Goal: Download file/media

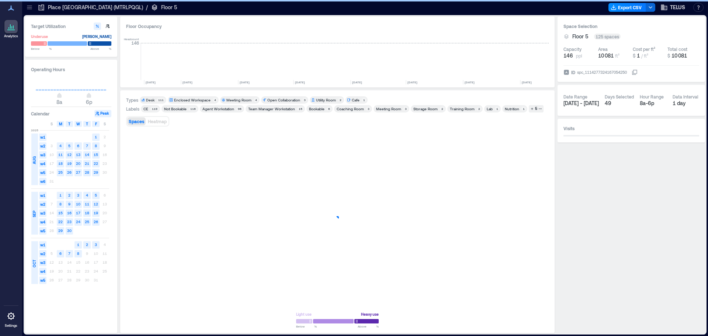
scroll to position [0, 1110]
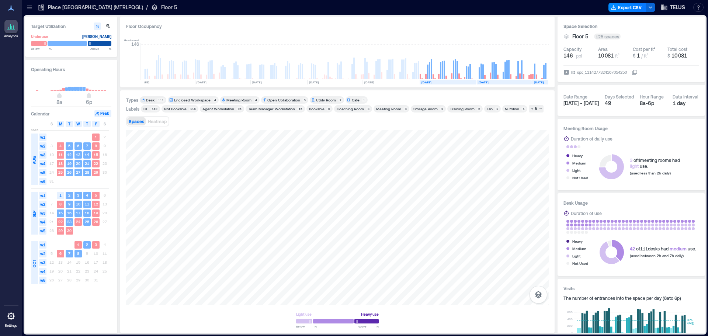
drag, startPoint x: 29, startPoint y: 6, endPoint x: 43, endPoint y: 15, distance: 17.5
click at [29, 6] on icon at bounding box center [29, 6] width 5 height 1
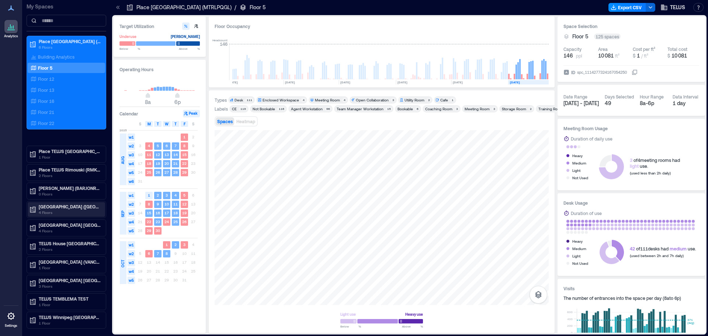
click at [65, 213] on p "4 Floors" at bounding box center [70, 213] width 62 height 6
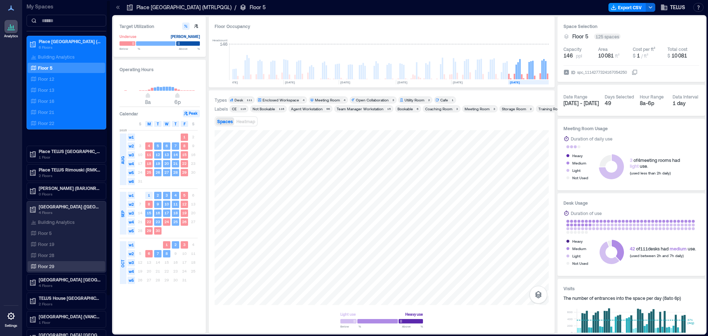
click at [37, 264] on div "Floor 29" at bounding box center [65, 266] width 72 height 7
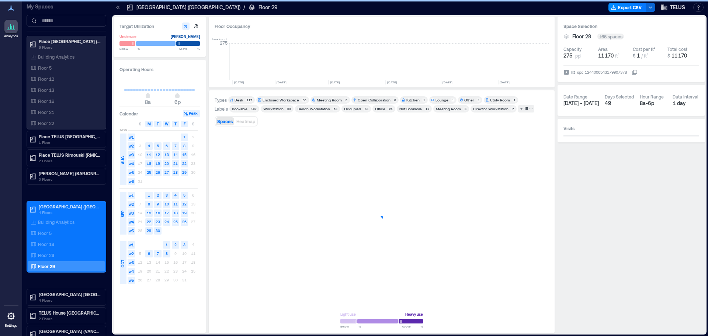
scroll to position [0, 864]
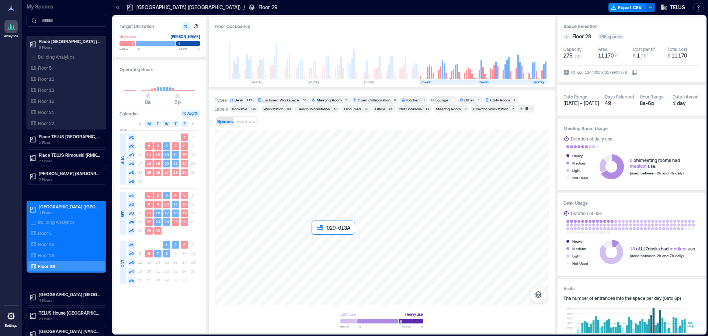
click at [327, 253] on div at bounding box center [382, 217] width 334 height 175
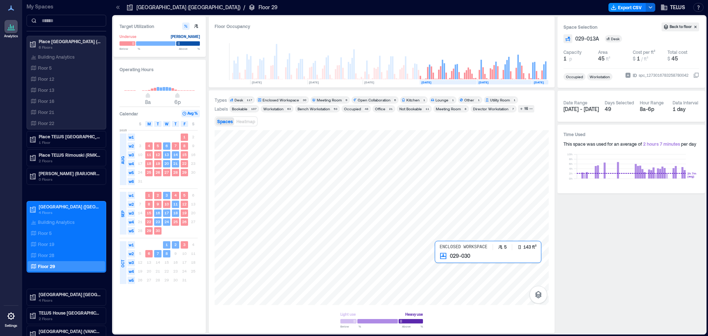
click at [460, 272] on div at bounding box center [382, 217] width 334 height 175
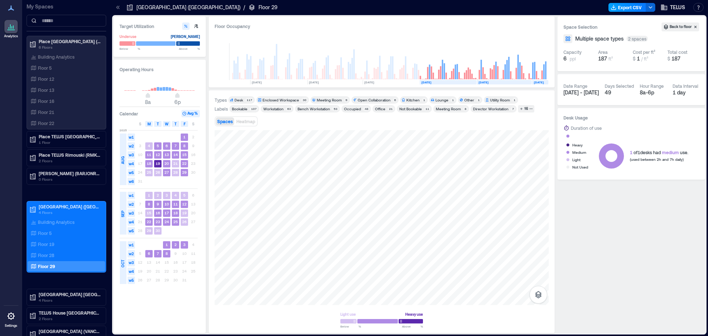
click at [641, 3] on button "Export CSV" at bounding box center [628, 7] width 38 height 9
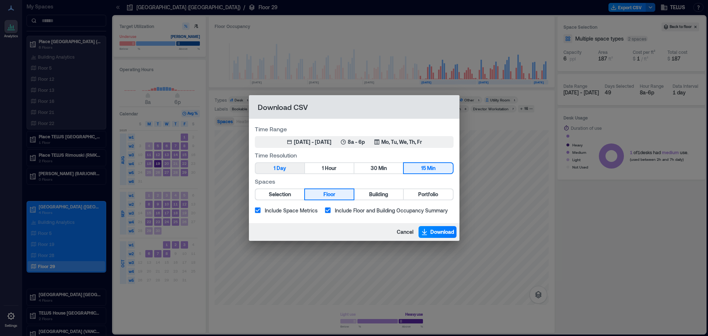
click at [290, 169] on button "1 Day" at bounding box center [280, 168] width 49 height 10
click at [314, 137] on button "Aug 1, 2025 - [DATE] 8a - 6p Mo, Tu, We, Th, Fr" at bounding box center [354, 142] width 199 height 12
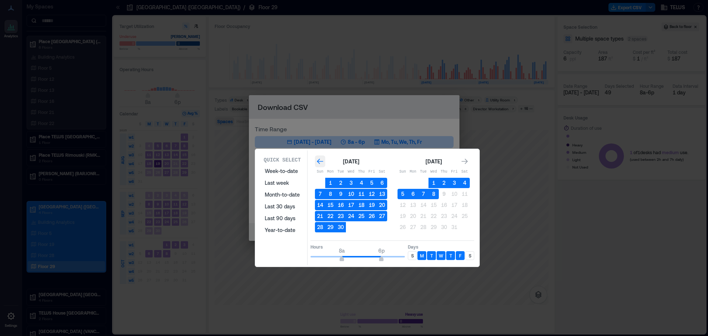
click at [321, 162] on icon "Go to previous month" at bounding box center [320, 161] width 7 height 7
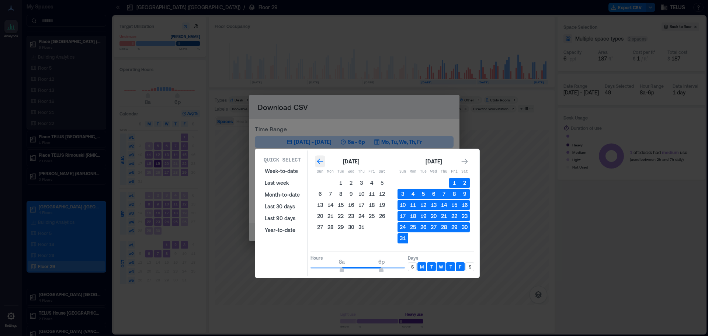
click at [321, 162] on icon "Go to previous month" at bounding box center [320, 161] width 7 height 7
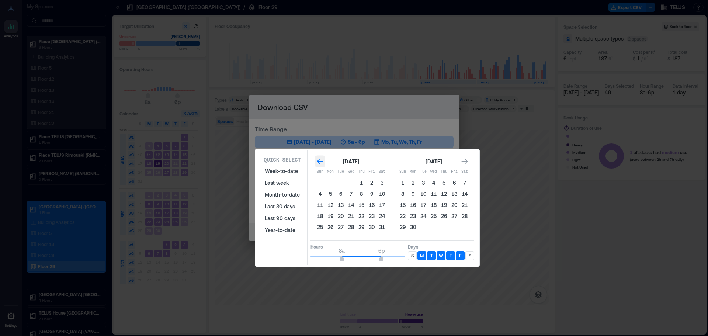
click at [321, 162] on icon "Go to previous month" at bounding box center [320, 161] width 7 height 7
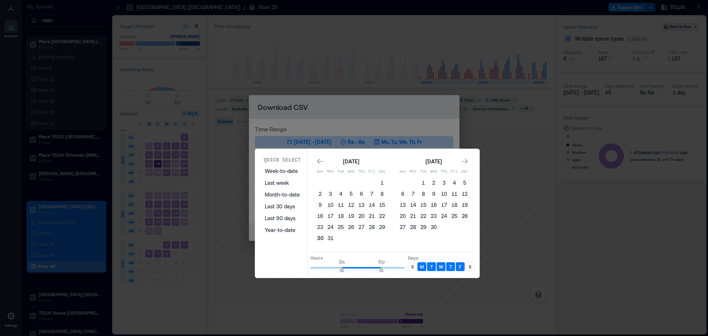
click at [317, 236] on button "30" at bounding box center [320, 238] width 10 height 10
click at [468, 161] on icon "Go to next month" at bounding box center [464, 161] width 7 height 7
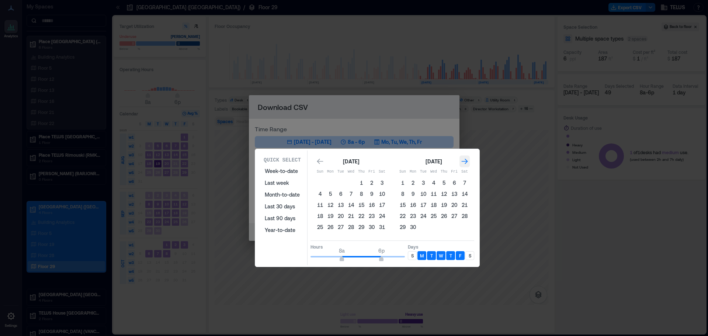
click at [468, 161] on icon "Go to next month" at bounding box center [464, 161] width 7 height 7
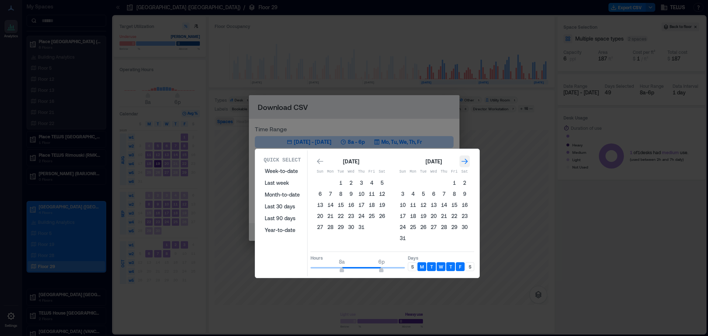
click at [468, 161] on icon "Go to next month" at bounding box center [464, 161] width 7 height 7
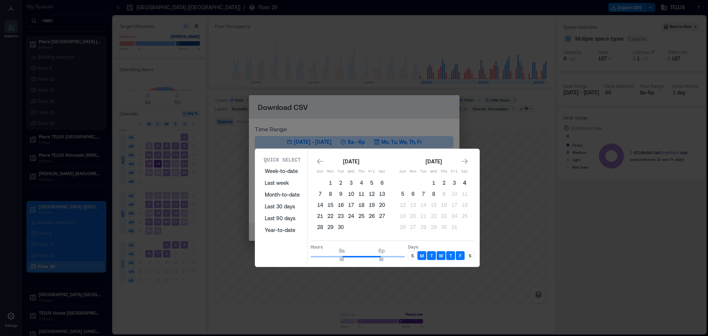
click at [469, 186] on button "4" at bounding box center [465, 183] width 10 height 10
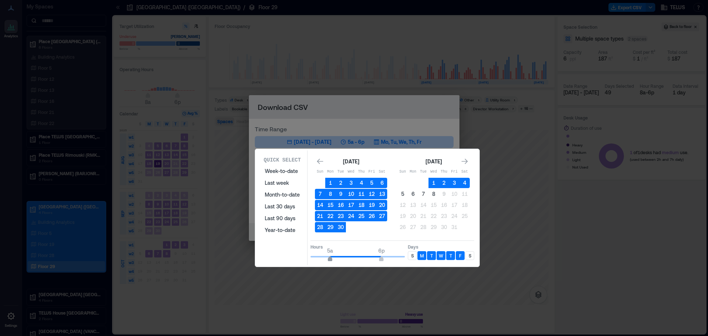
type input "*"
drag, startPoint x: 343, startPoint y: 259, endPoint x: 335, endPoint y: 259, distance: 7.4
click at [335, 259] on span "6a" at bounding box center [334, 259] width 4 height 3
type input "**"
drag, startPoint x: 380, startPoint y: 260, endPoint x: 398, endPoint y: 261, distance: 17.7
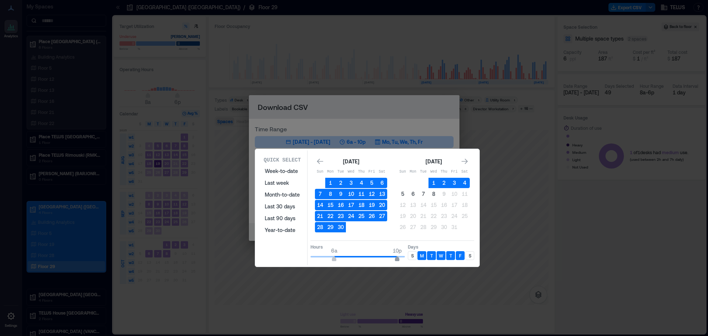
click at [398, 261] on span "10p" at bounding box center [397, 259] width 4 height 3
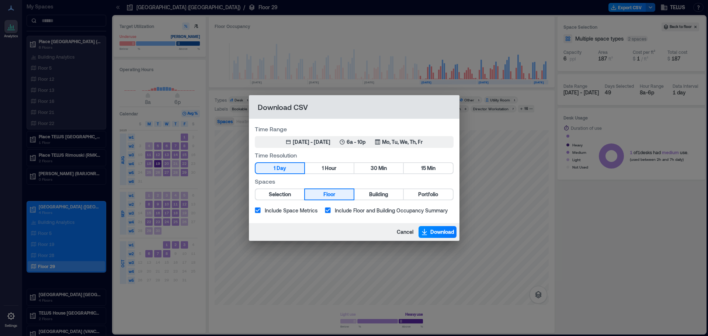
click at [432, 233] on span "Download" at bounding box center [443, 231] width 24 height 7
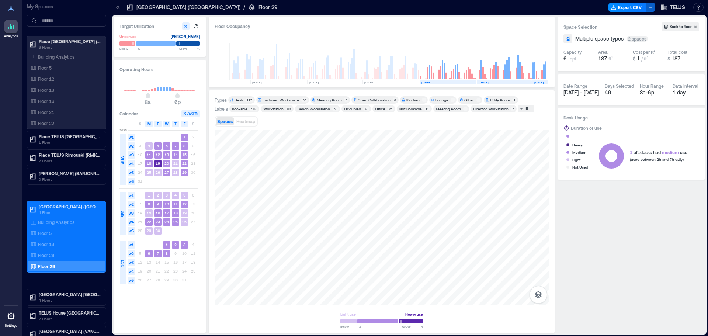
click at [649, 7] on icon "button" at bounding box center [651, 7] width 6 height 6
click at [629, 6] on button "Export CSV" at bounding box center [628, 7] width 38 height 9
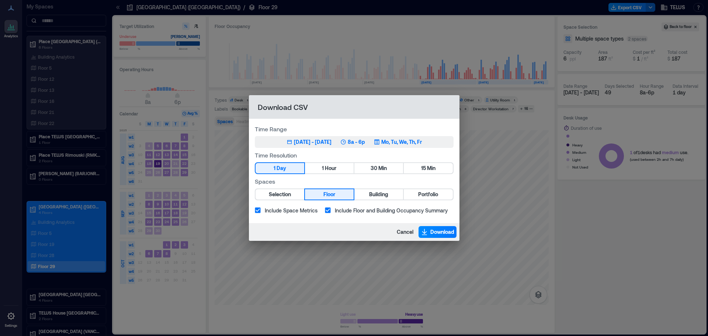
click at [294, 143] on div "[DATE] - [DATE]" at bounding box center [313, 141] width 38 height 7
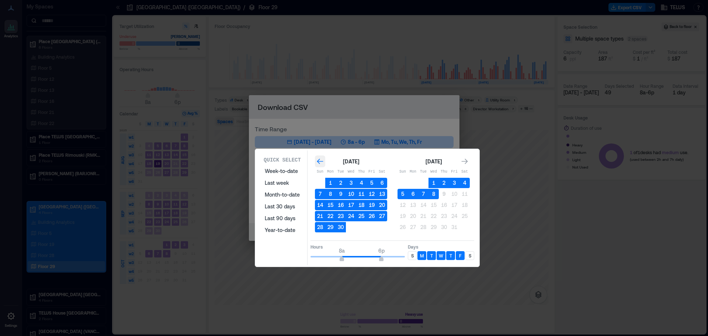
click at [320, 161] on icon "Go to previous month" at bounding box center [320, 161] width 7 height 7
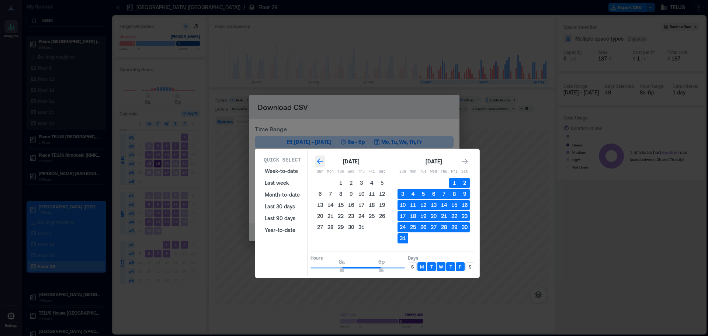
click at [320, 161] on icon "Go to previous month" at bounding box center [320, 161] width 7 height 7
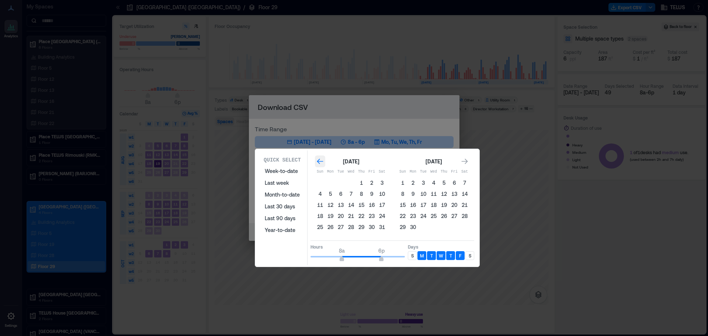
click at [320, 161] on icon "Go to previous month" at bounding box center [320, 161] width 7 height 7
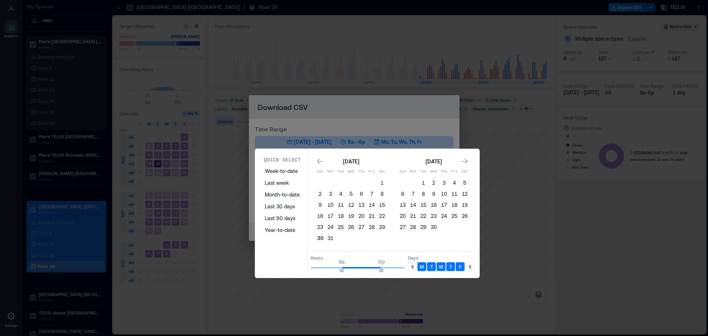
click at [321, 238] on button "30" at bounding box center [320, 238] width 10 height 10
click at [469, 161] on div "Go to next month" at bounding box center [465, 162] width 10 height 12
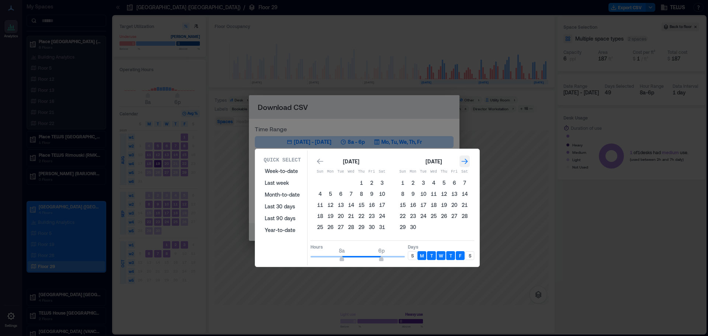
click at [469, 161] on div "Go to next month" at bounding box center [465, 162] width 10 height 12
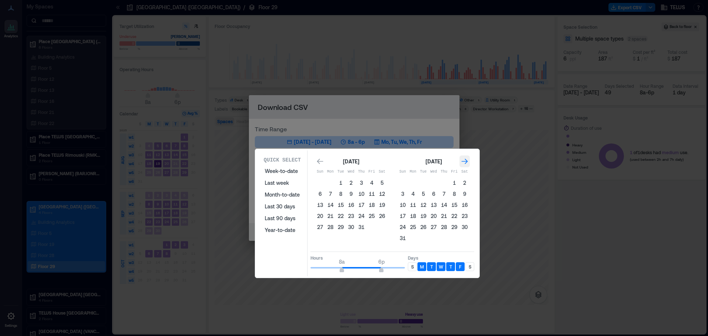
click at [469, 161] on div "Go to next month" at bounding box center [465, 162] width 10 height 12
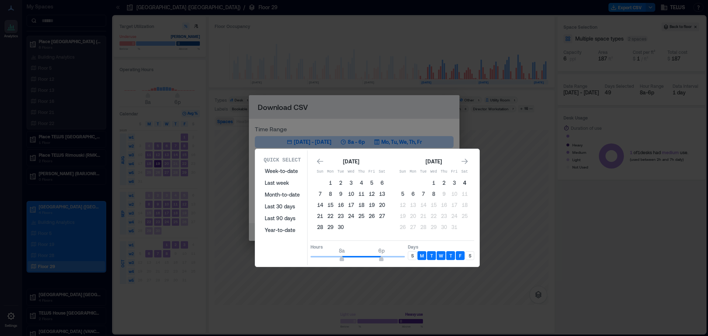
click at [467, 181] on button "4" at bounding box center [465, 183] width 10 height 10
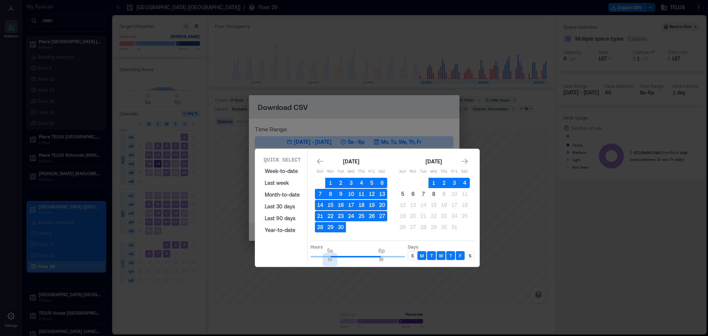
type input "*"
drag, startPoint x: 342, startPoint y: 260, endPoint x: 335, endPoint y: 259, distance: 7.5
click at [335, 259] on span "6a" at bounding box center [334, 259] width 4 height 3
type input "**"
drag, startPoint x: 380, startPoint y: 259, endPoint x: 397, endPoint y: 259, distance: 16.2
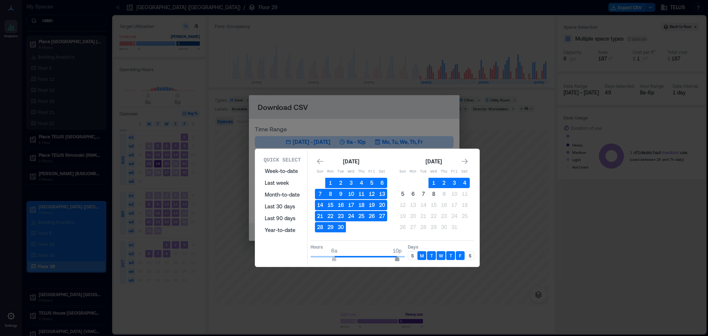
click at [397, 259] on span "10p" at bounding box center [397, 259] width 4 height 3
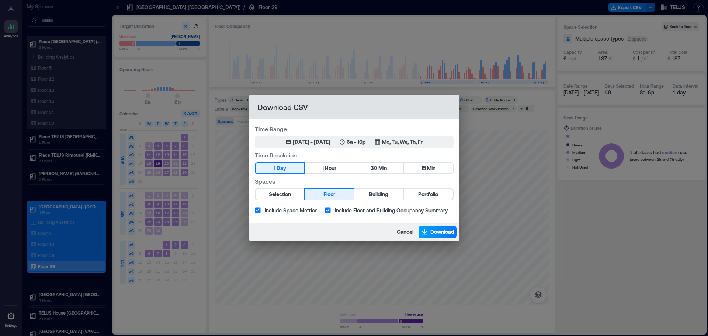
click at [442, 230] on span "Download" at bounding box center [443, 231] width 24 height 7
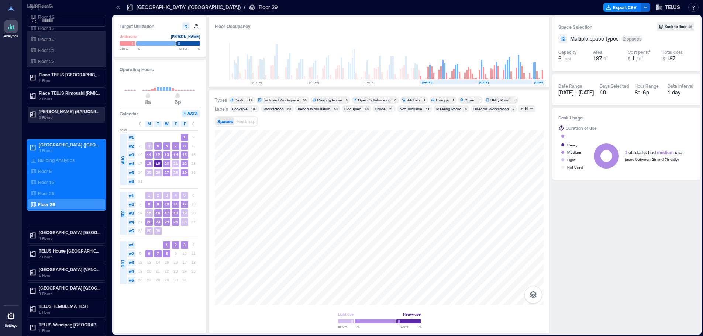
scroll to position [1, 0]
